Goal: Task Accomplishment & Management: Manage account settings

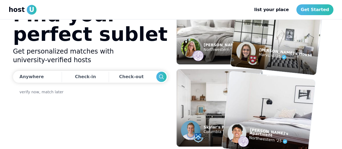
drag, startPoint x: 87, startPoint y: 34, endPoint x: 137, endPoint y: 31, distance: 49.2
click at [137, 31] on h1 "Find your perfect sublet" at bounding box center [90, 24] width 154 height 39
click at [129, 35] on h1 "Find your perfect sublet" at bounding box center [90, 24] width 154 height 39
click at [275, 13] on link "list your place" at bounding box center [271, 9] width 43 height 11
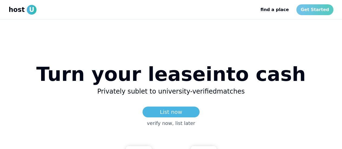
click at [319, 8] on link "Get Started" at bounding box center [314, 9] width 37 height 11
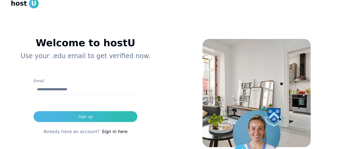
scroll to position [10, 0]
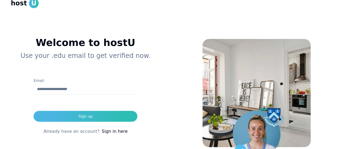
click at [63, 90] on input "Email" at bounding box center [85, 89] width 104 height 11
type input "**********"
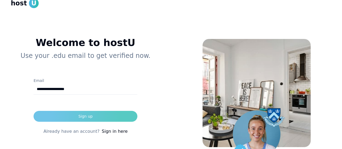
click at [74, 113] on button "Sign up" at bounding box center [85, 116] width 104 height 11
click at [87, 115] on div "Sign up" at bounding box center [80, 115] width 14 height 5
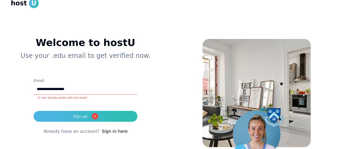
scroll to position [30, 0]
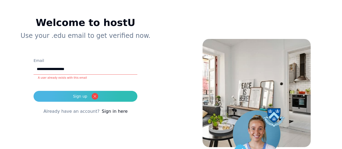
click at [113, 113] on link "Sign in here" at bounding box center [115, 111] width 26 height 6
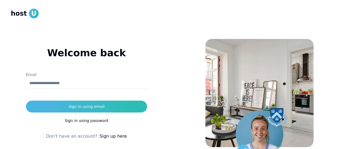
click at [72, 84] on input "Email" at bounding box center [86, 83] width 121 height 11
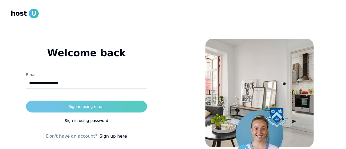
click at [74, 109] on div "Sign in using email" at bounding box center [86, 106] width 36 height 5
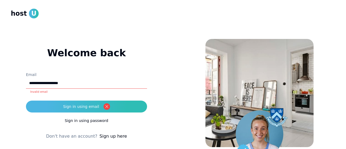
click at [65, 85] on input "**********" at bounding box center [86, 83] width 121 height 11
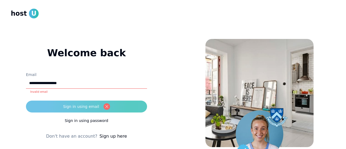
type input "**********"
click at [114, 103] on button "Sign in using email" at bounding box center [86, 106] width 121 height 12
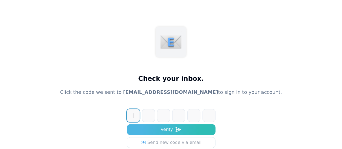
scroll to position [25, 0]
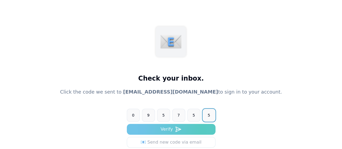
type input "******"
click at [180, 128] on use "submit" at bounding box center [178, 129] width 5 height 5
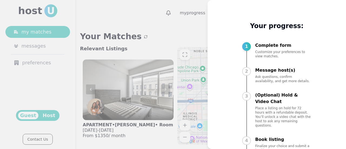
click at [191, 28] on div at bounding box center [173, 74] width 346 height 149
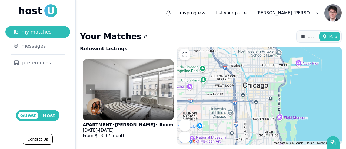
click at [49, 113] on span "Host" at bounding box center [49, 116] width 17 height 8
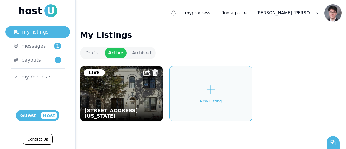
click at [128, 100] on img at bounding box center [121, 93] width 90 height 60
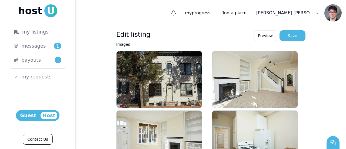
scroll to position [19, 0]
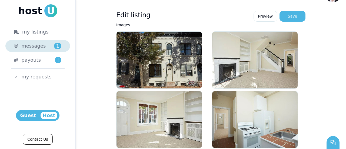
click at [31, 46] on span "messages" at bounding box center [33, 46] width 24 height 8
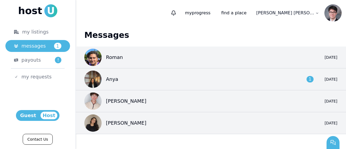
click at [58, 17] on nav "host U my listings messages 1 payouts ! my requests" at bounding box center [37, 43] width 65 height 78
